Goal: Task Accomplishment & Management: Manage account settings

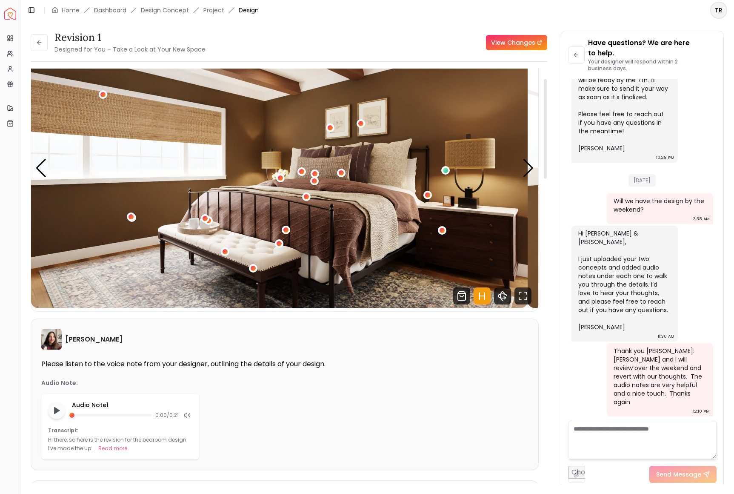
scroll to position [34, 0]
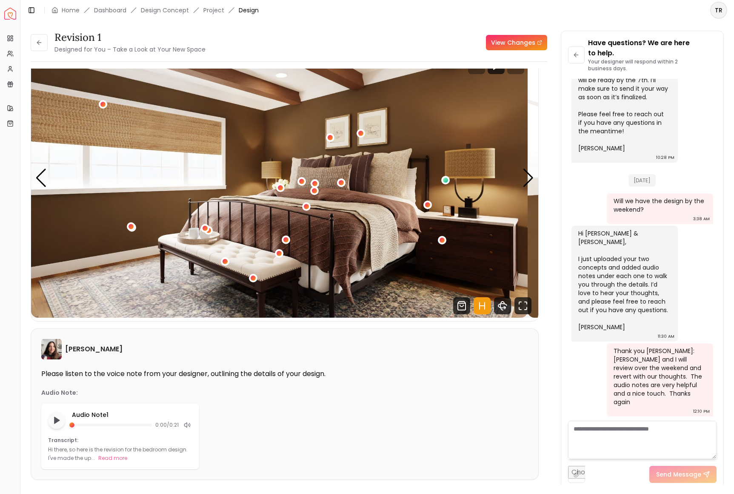
click at [507, 50] on link "View Changes" at bounding box center [516, 42] width 61 height 15
click at [527, 187] on div "Next slide" at bounding box center [528, 178] width 11 height 19
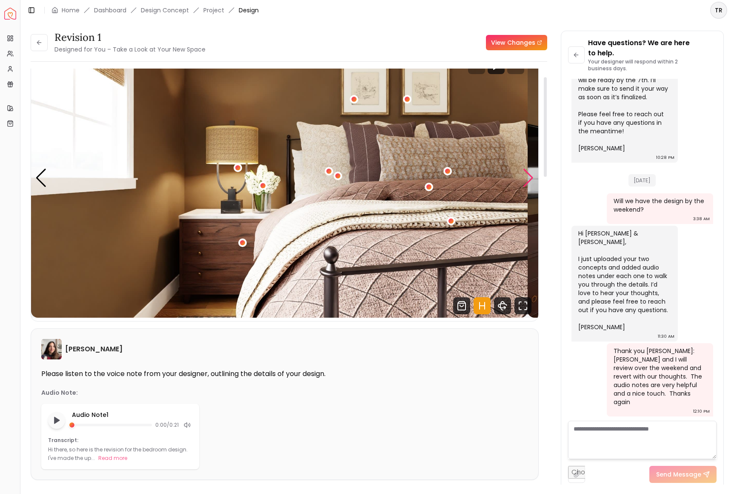
click at [527, 187] on div "Next slide" at bounding box center [528, 178] width 11 height 19
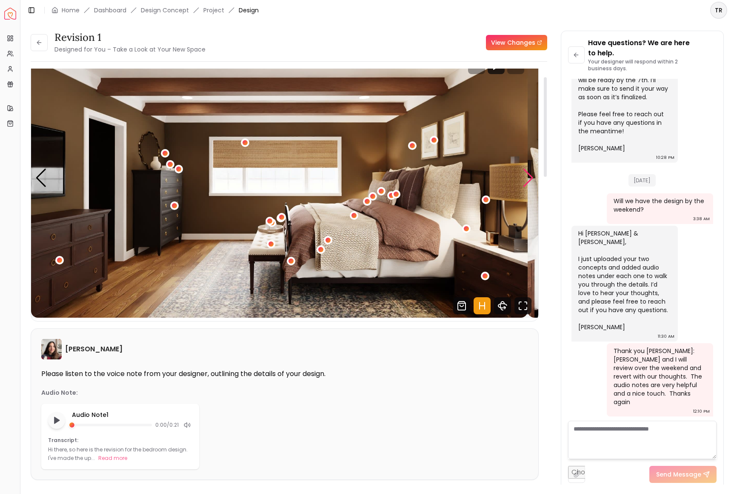
click at [527, 187] on div "Next slide" at bounding box center [528, 178] width 11 height 19
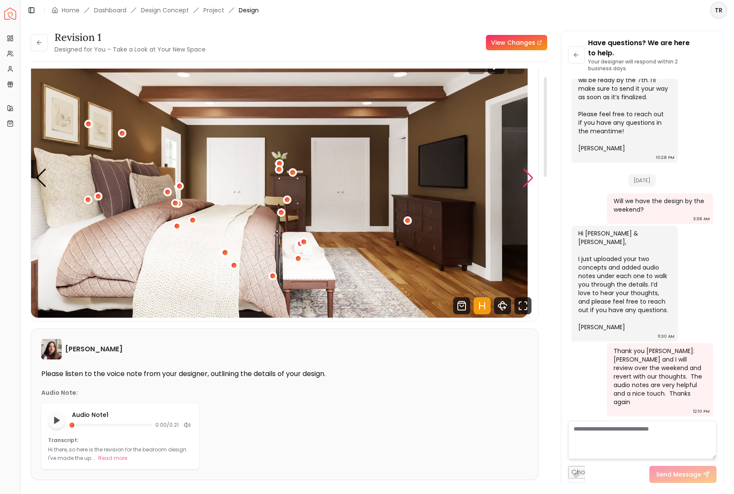
click at [527, 187] on div "Next slide" at bounding box center [528, 178] width 11 height 19
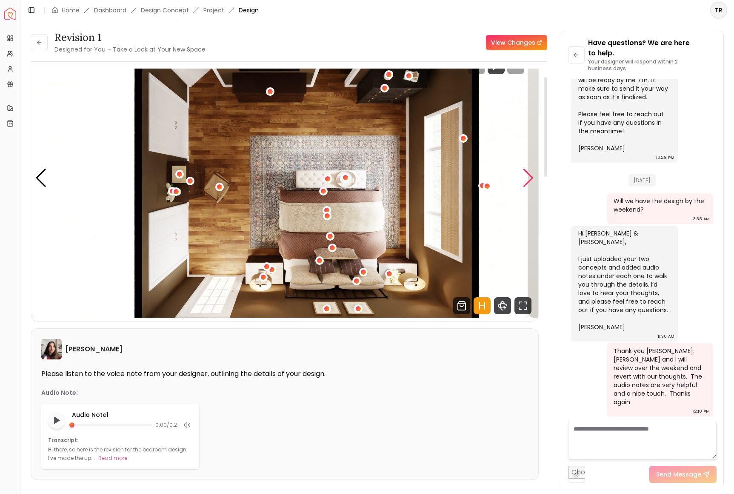
click at [527, 187] on div "Next slide" at bounding box center [528, 178] width 11 height 19
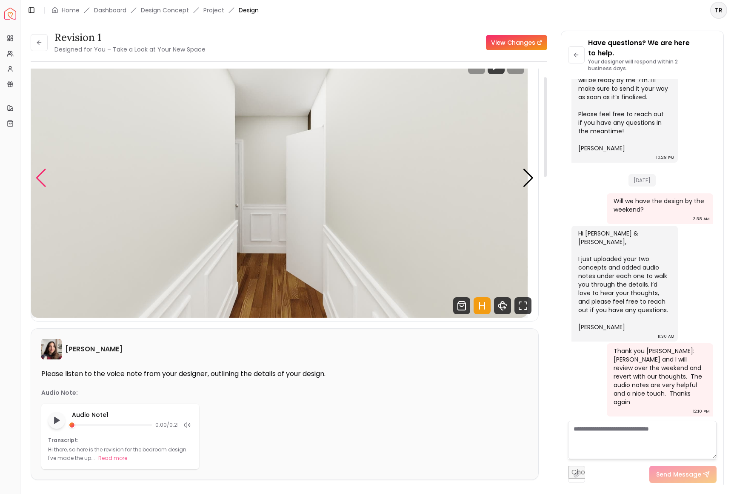
click at [44, 187] on div "Previous slide" at bounding box center [40, 178] width 11 height 19
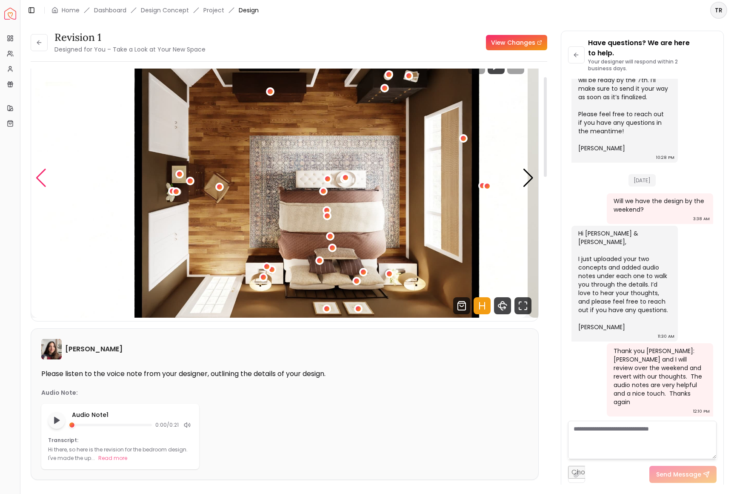
click at [44, 187] on div "Previous slide" at bounding box center [40, 178] width 11 height 19
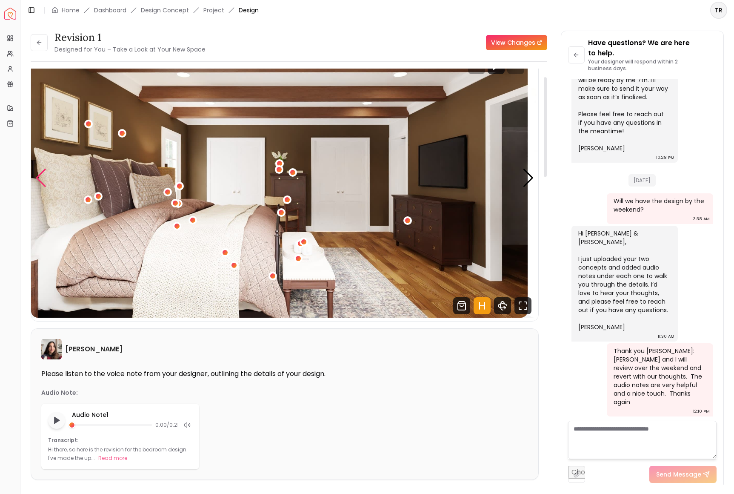
click at [44, 187] on div "Previous slide" at bounding box center [40, 178] width 11 height 19
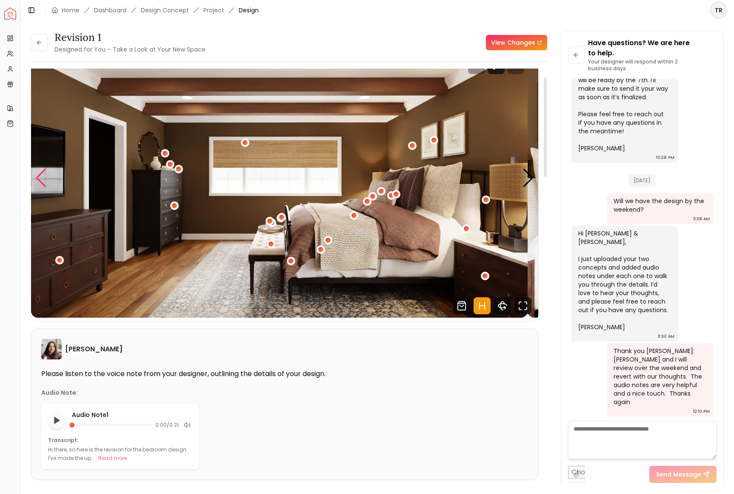
click at [44, 187] on div "Previous slide" at bounding box center [40, 178] width 11 height 19
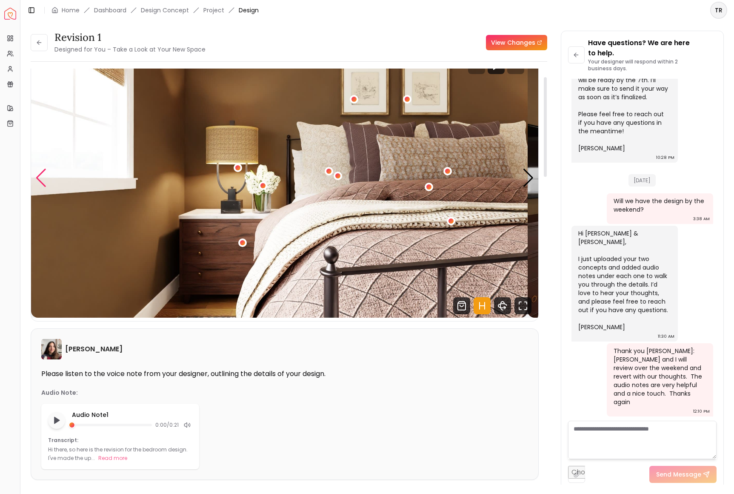
click at [44, 187] on div "Previous slide" at bounding box center [40, 178] width 11 height 19
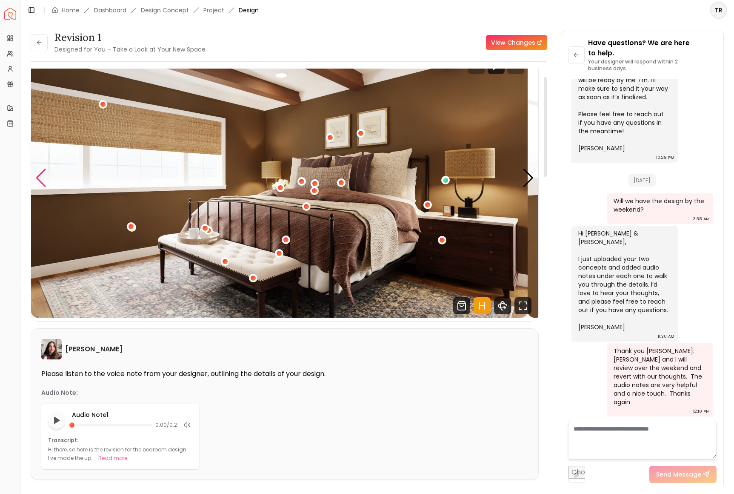
click at [44, 187] on div "Previous slide" at bounding box center [40, 178] width 11 height 19
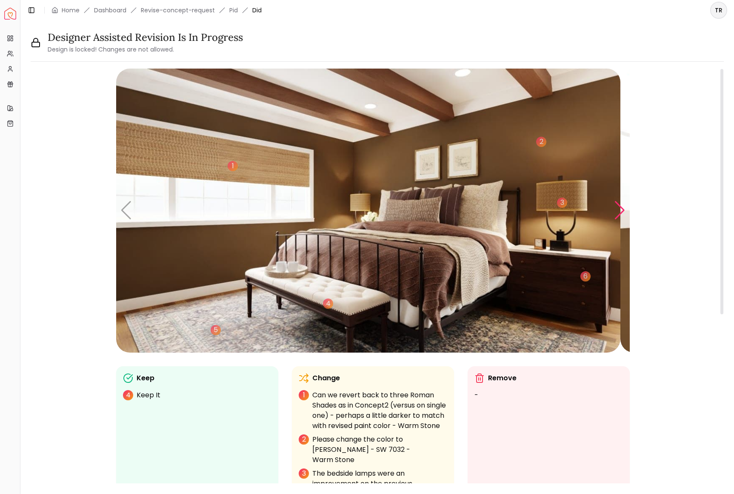
click at [620, 220] on div "Next slide" at bounding box center [619, 210] width 11 height 19
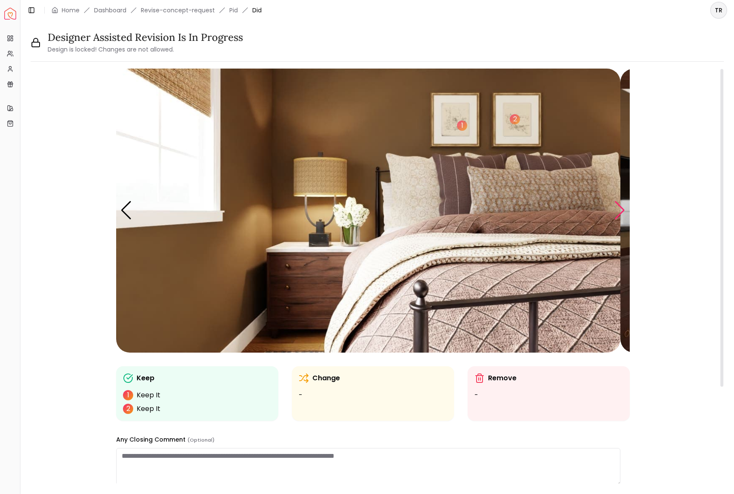
click at [620, 220] on div "Next slide" at bounding box center [619, 210] width 11 height 19
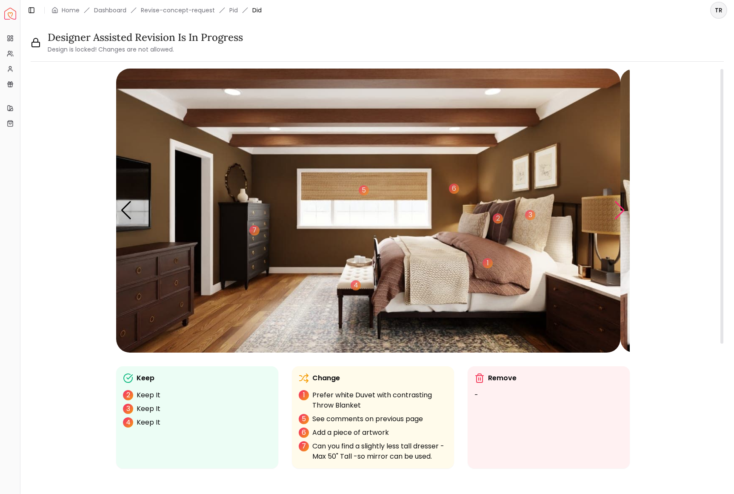
click at [620, 220] on div "Next slide" at bounding box center [619, 210] width 11 height 19
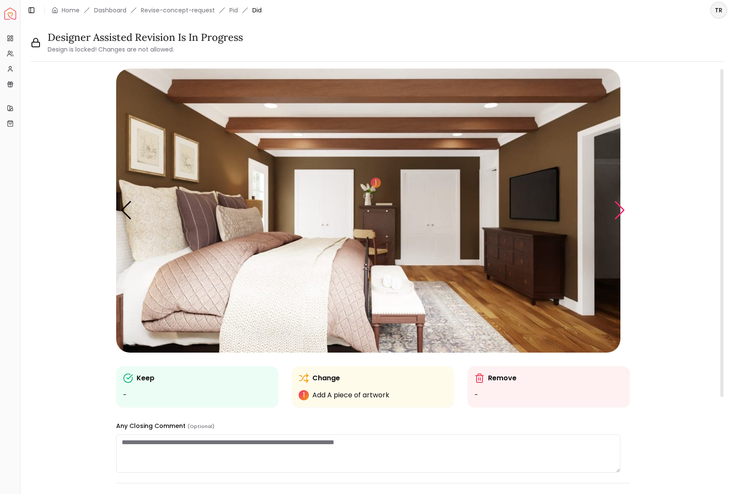
click at [620, 220] on div "Next slide" at bounding box center [619, 210] width 11 height 19
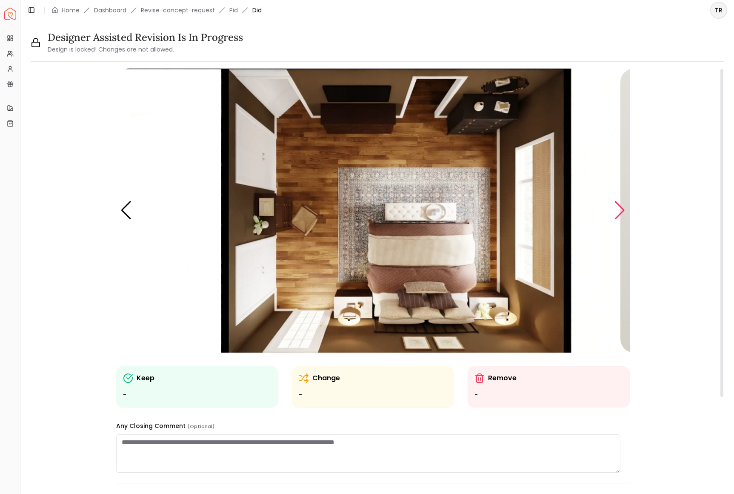
click at [620, 220] on div "Next slide" at bounding box center [619, 210] width 11 height 19
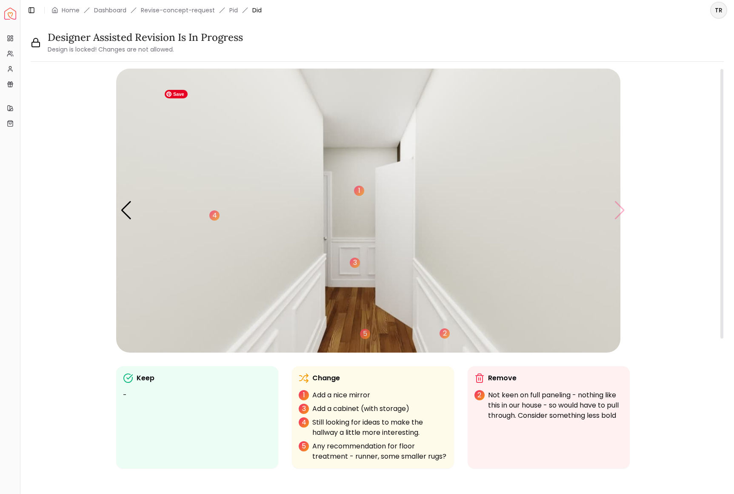
click at [620, 228] on img "6 / 6" at bounding box center [368, 211] width 504 height 284
click at [132, 220] on div "Previous slide" at bounding box center [125, 210] width 11 height 19
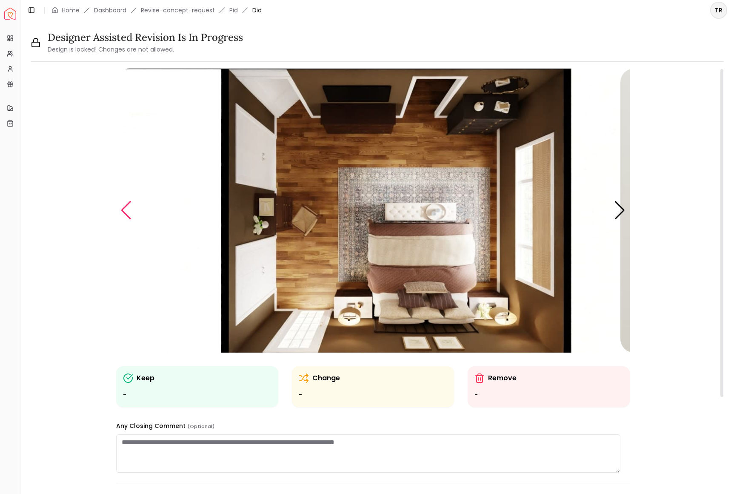
click at [132, 220] on div "Previous slide" at bounding box center [125, 210] width 11 height 19
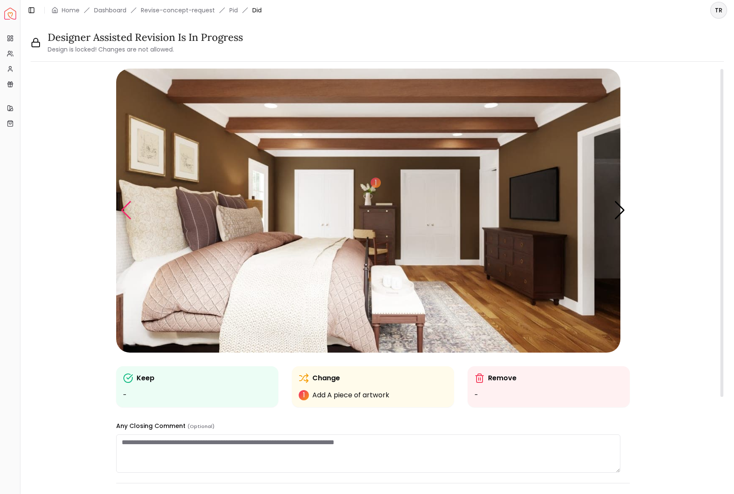
click at [132, 220] on div "Previous slide" at bounding box center [125, 210] width 11 height 19
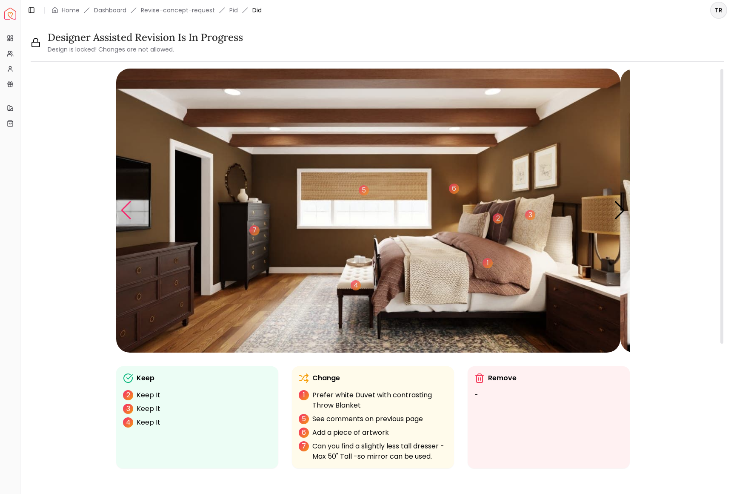
click at [132, 220] on div "Previous slide" at bounding box center [125, 210] width 11 height 19
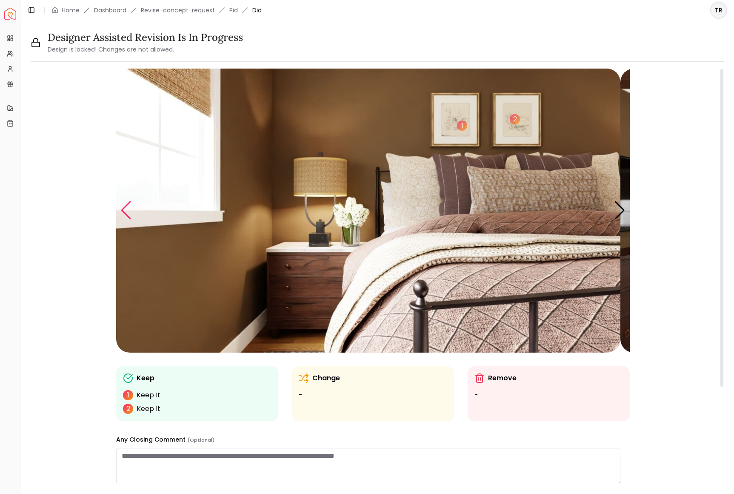
click at [132, 220] on div "Previous slide" at bounding box center [125, 210] width 11 height 19
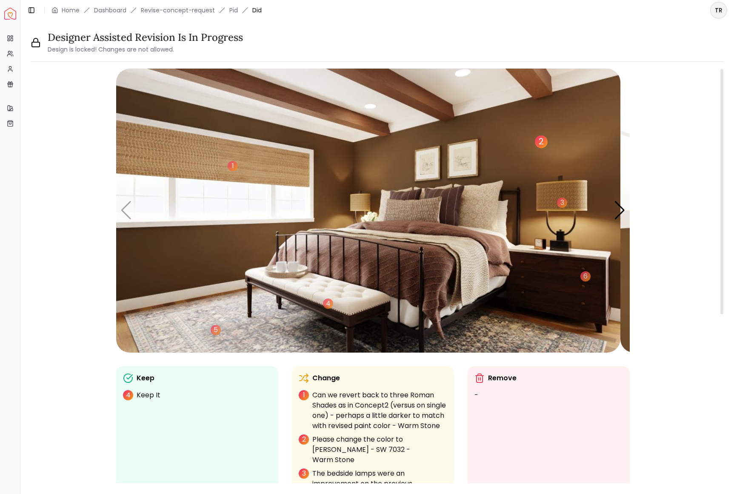
click at [547, 148] on div "2" at bounding box center [541, 141] width 13 height 13
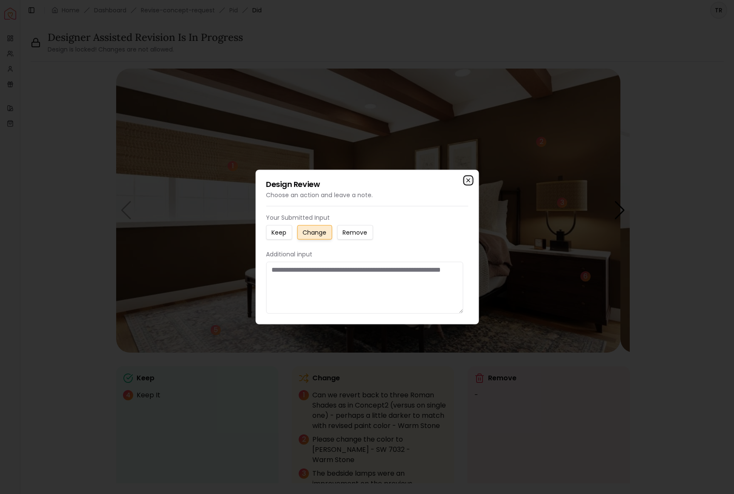
click at [466, 179] on icon "button" at bounding box center [467, 180] width 3 height 3
